Goal: Book appointment/travel/reservation

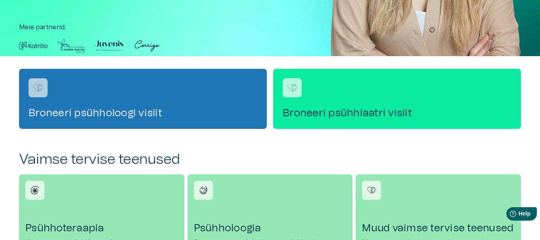
click at [217, 107] on h4 "Broneeri psühholoogi visiit" at bounding box center [143, 113] width 229 height 13
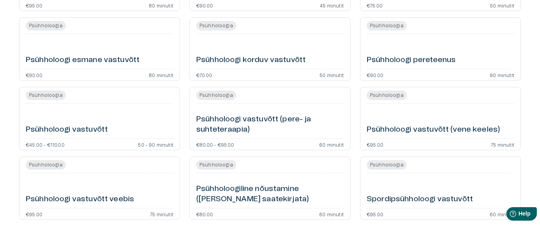
scroll to position [258, 0]
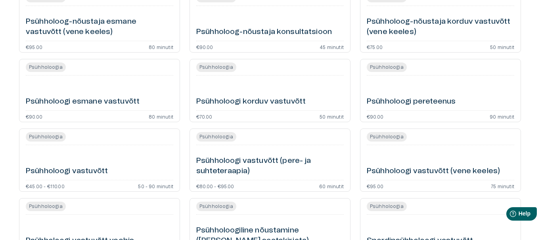
click at [144, 93] on div "Psühholoogi esmane vastuvõtt" at bounding box center [99, 93] width 147 height 29
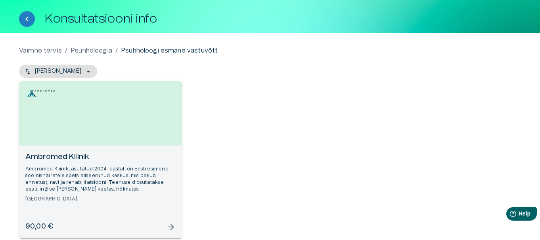
scroll to position [79, 0]
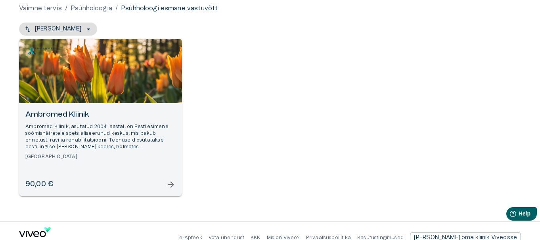
click at [161, 185] on div "90,00 € arrow_forward" at bounding box center [100, 184] width 150 height 11
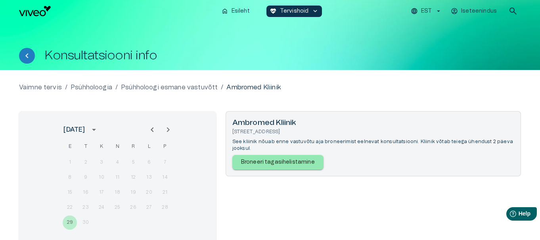
scroll to position [95, 0]
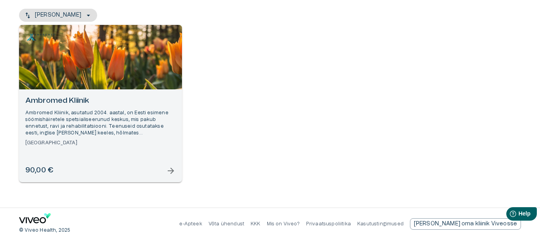
click at [167, 166] on span "arrow_forward" at bounding box center [171, 171] width 10 height 10
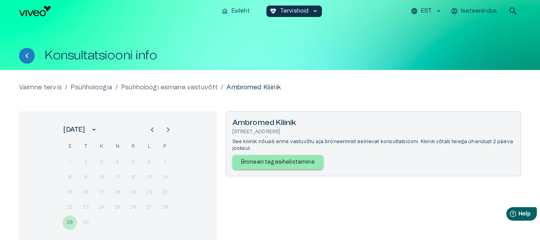
scroll to position [79, 0]
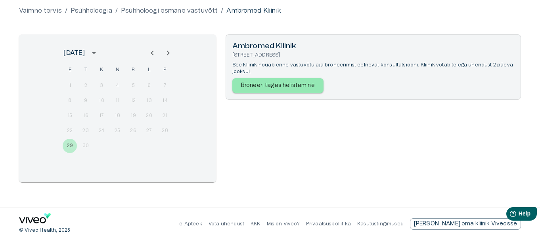
drag, startPoint x: 52, startPoint y: 218, endPoint x: 15, endPoint y: 215, distance: 36.5
click at [13, 214] on div "© Viveo Health, 2025 e-Apteek Võta ühendust KKK Mis on Viveo? Privaatsuspoliiti…" at bounding box center [270, 224] width 540 height 32
drag, startPoint x: 14, startPoint y: 220, endPoint x: 64, endPoint y: 215, distance: 49.7
click at [62, 216] on div "© Viveo Health, 2025 e-Apteek Võta ühendust KKK Mis on Viveo? Privaatsuspoliiti…" at bounding box center [270, 224] width 540 height 32
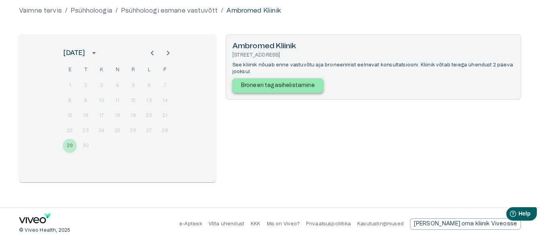
click at [309, 87] on p "Broneeri tagasihelistamine" at bounding box center [278, 86] width 74 height 8
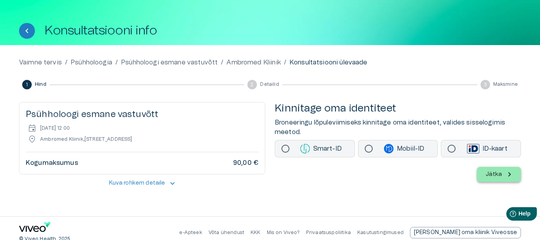
scroll to position [38, 0]
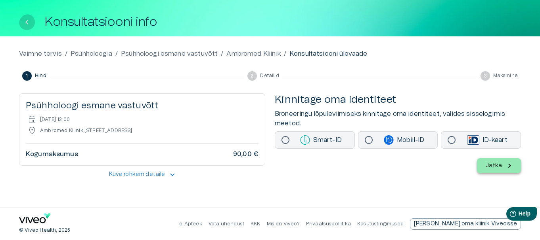
click at [31, 19] on icon "Tagasi" at bounding box center [27, 22] width 10 height 10
